Goal: Information Seeking & Learning: Learn about a topic

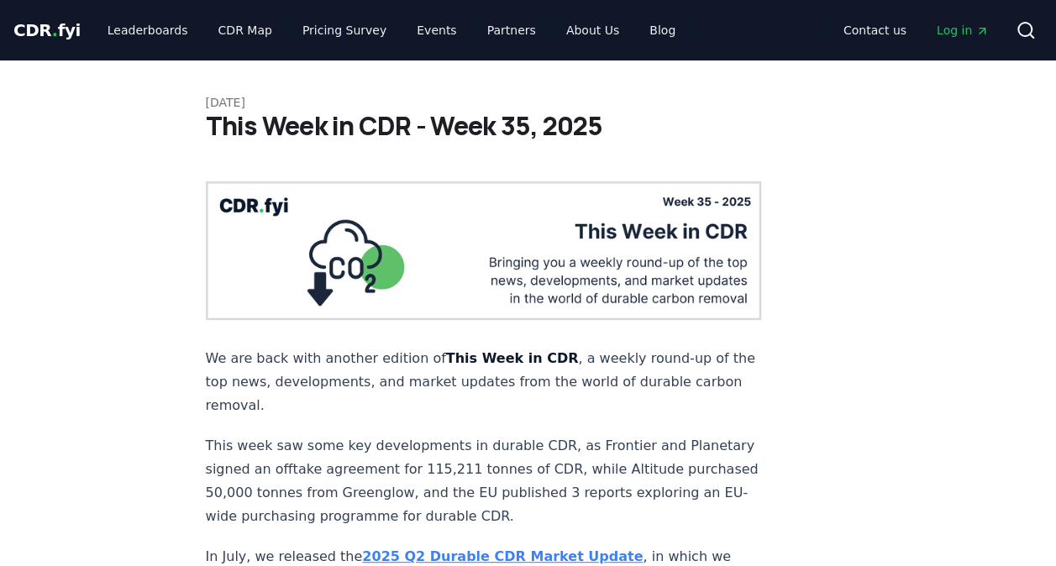
scroll to position [84, 0]
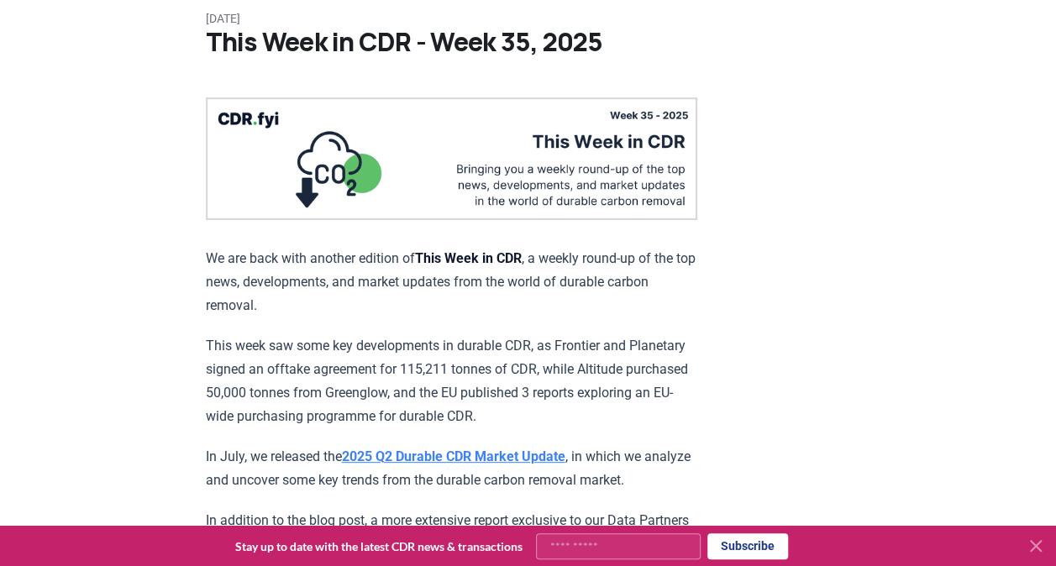
click at [506, 452] on strong "2025 Q2 Durable CDR Market Update" at bounding box center [453, 457] width 223 height 16
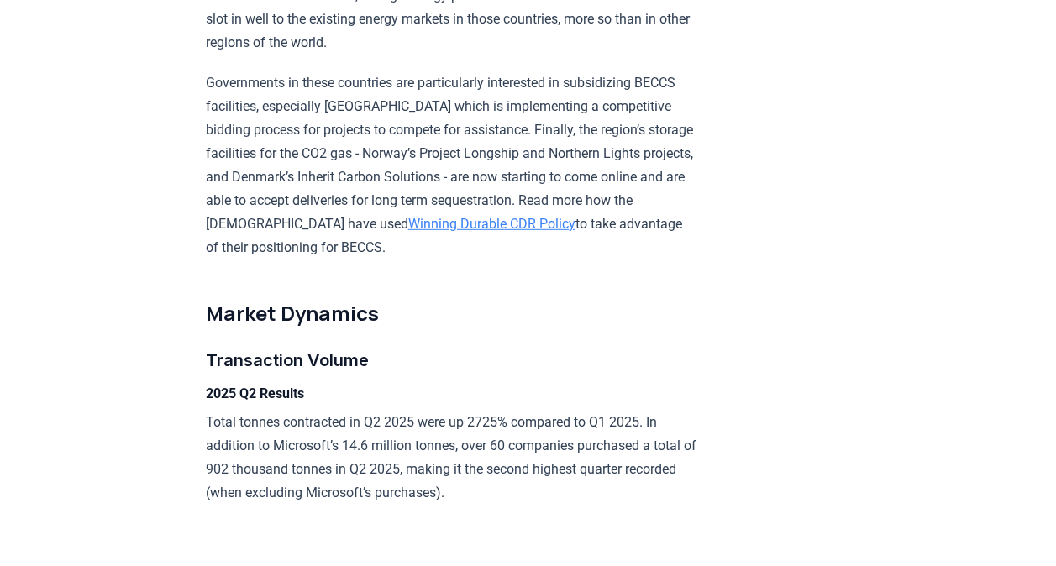
scroll to position [2268, 0]
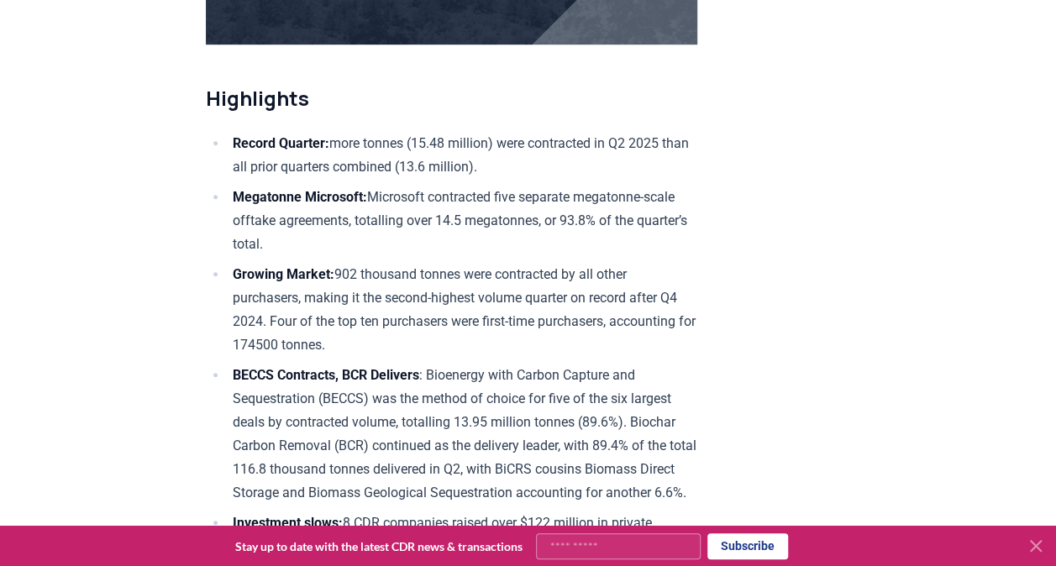
scroll to position [562, 0]
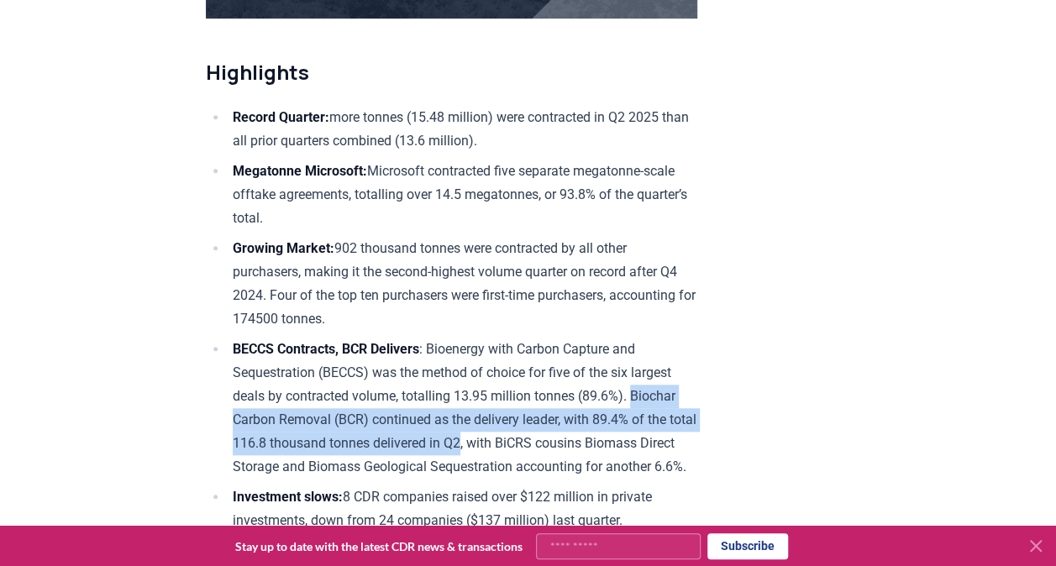
drag, startPoint x: 642, startPoint y: 392, endPoint x: 497, endPoint y: 435, distance: 151.0
click at [497, 435] on li "BECCS Contracts, BCR Delivers : Bioenergy with Carbon Capture and Sequestration…" at bounding box center [463, 408] width 470 height 141
copy li "Biochar Carbon Removal (BCR) continued as the delivery leader, with 89.4% of th…"
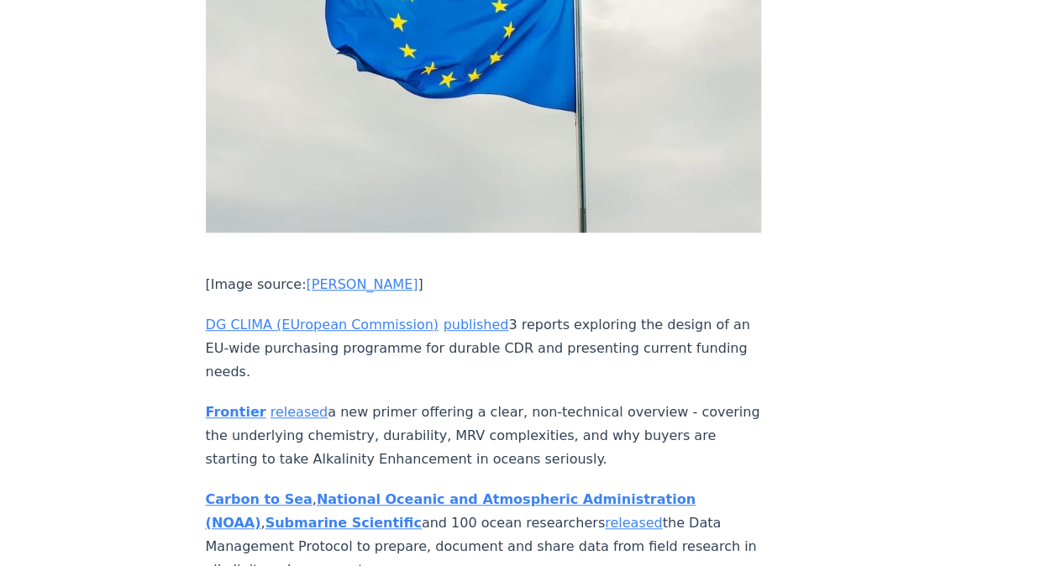
scroll to position [3697, 0]
